Goal: Transaction & Acquisition: Download file/media

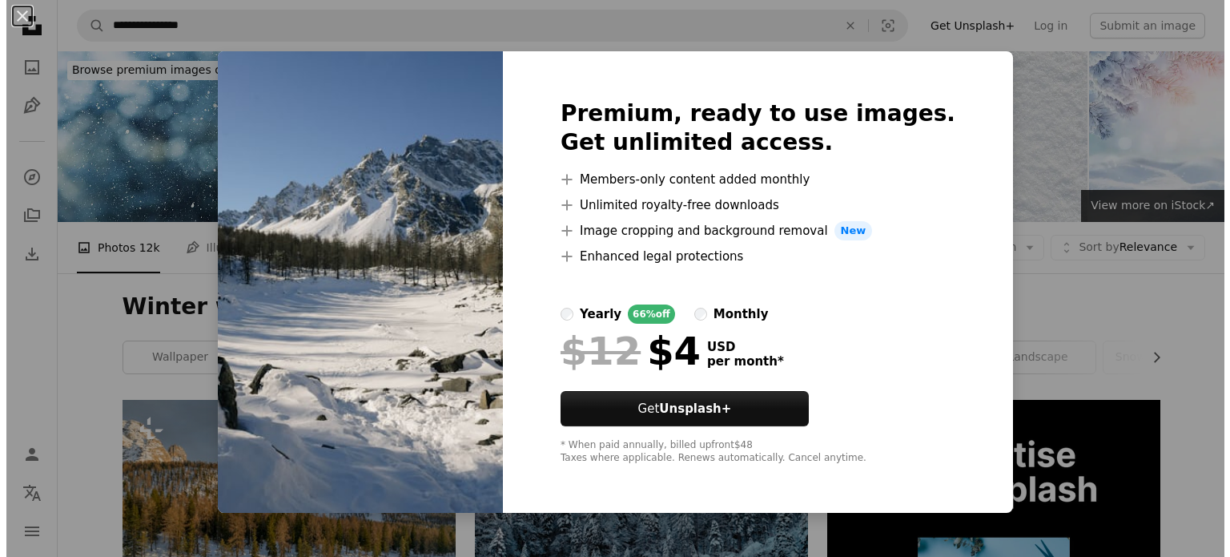
scroll to position [1993, 0]
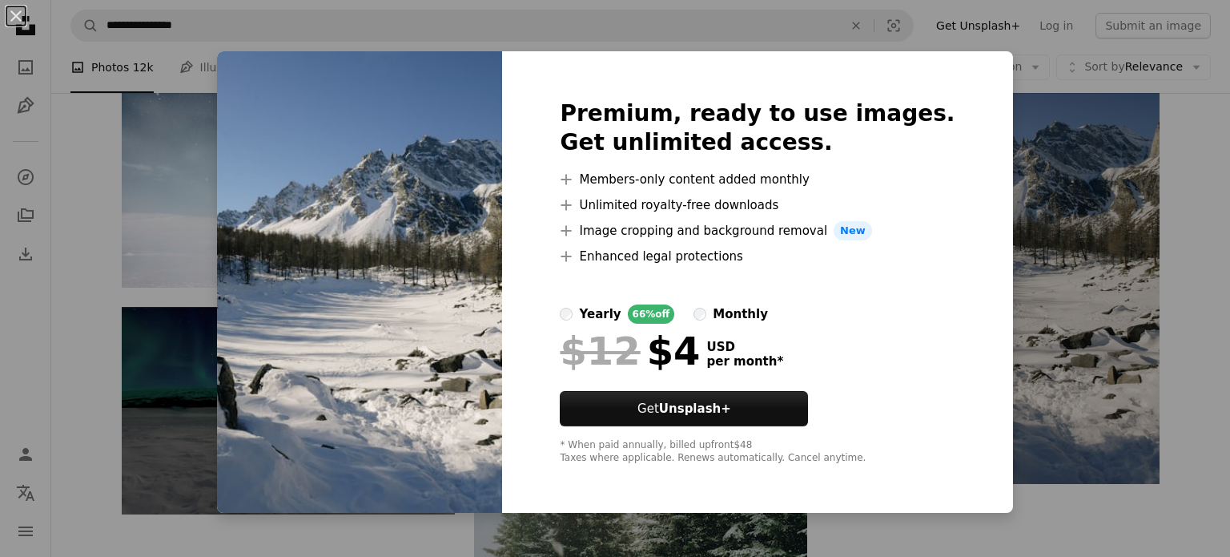
click at [1027, 179] on div "An X shape Premium, ready to use images. Get unlimited access. A plus sign Memb…" at bounding box center [615, 278] width 1230 height 557
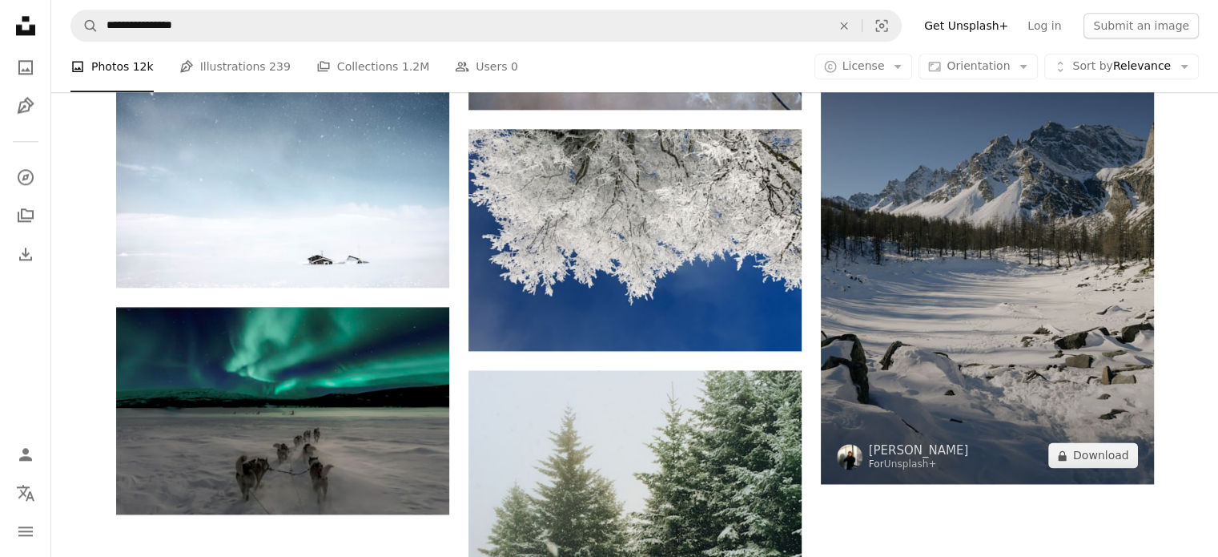
click at [1028, 179] on img at bounding box center [987, 262] width 333 height 444
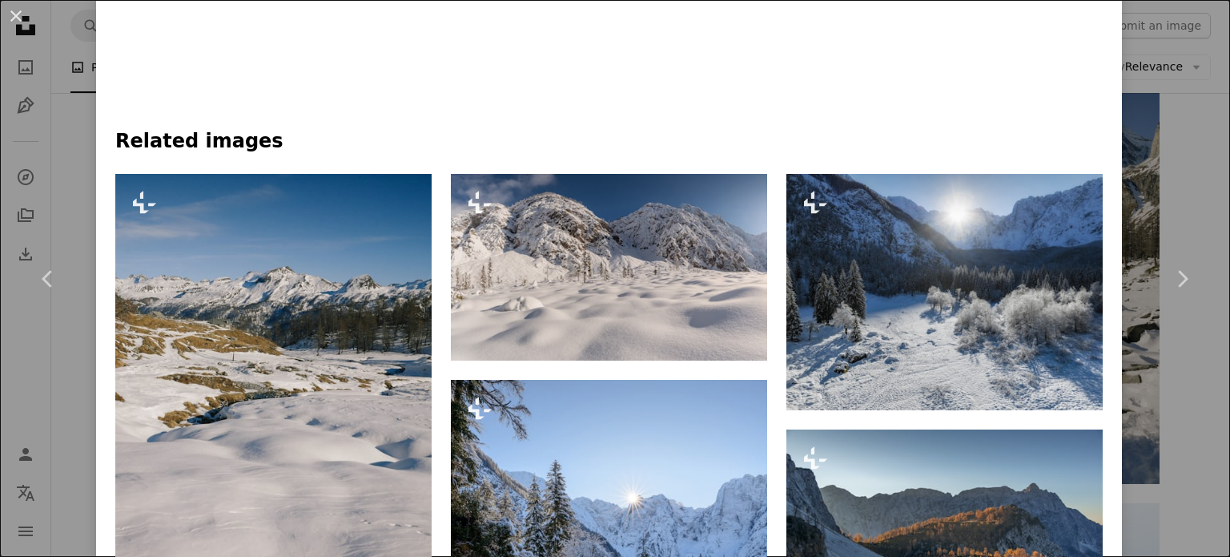
scroll to position [1128, 0]
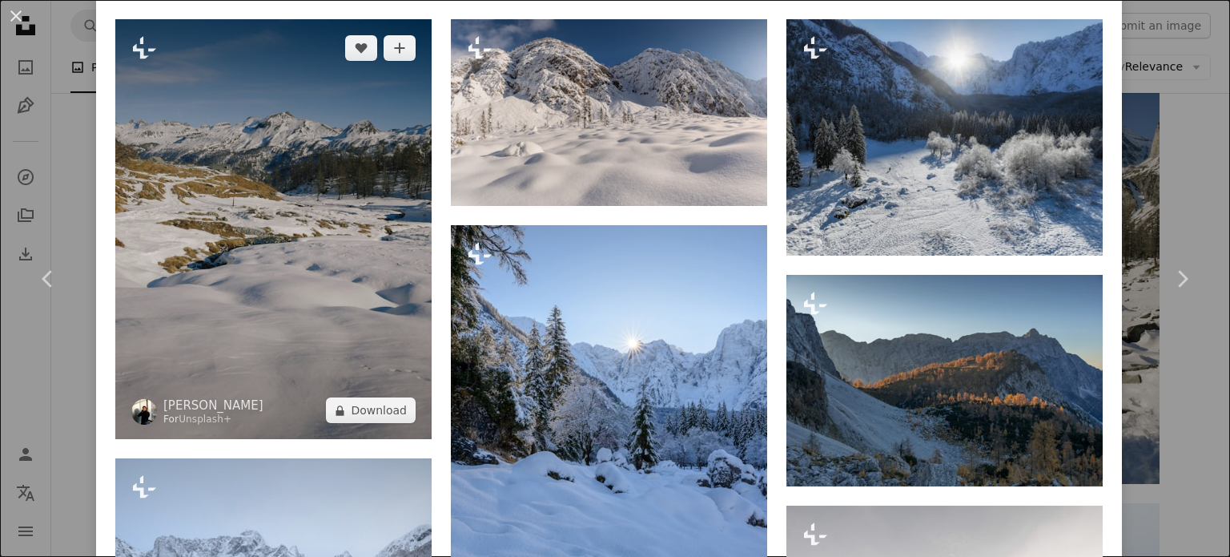
click at [303, 174] on img at bounding box center [273, 229] width 316 height 420
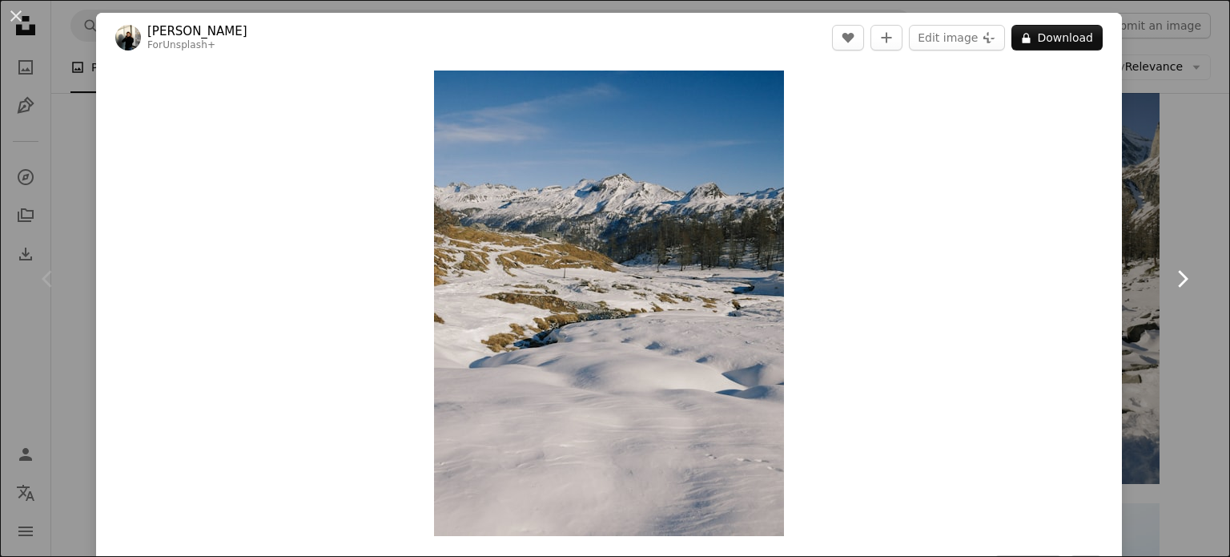
click at [1196, 211] on link "Chevron right" at bounding box center [1182, 279] width 96 height 154
